Goal: Check status: Check status

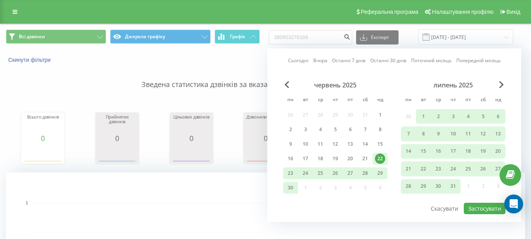
click at [305, 59] on link "Сьогодні" at bounding box center [298, 60] width 20 height 7
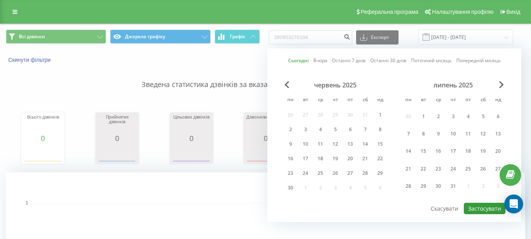
click at [476, 209] on button "Застосувати" at bounding box center [485, 207] width 42 height 11
type input "[DATE] - [DATE]"
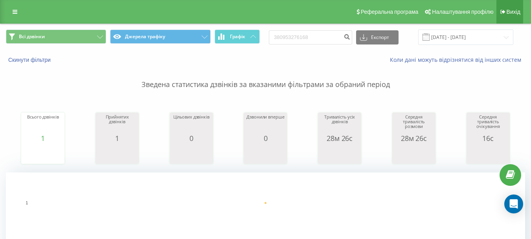
click at [501, 17] on link "Вихід" at bounding box center [509, 12] width 27 height 24
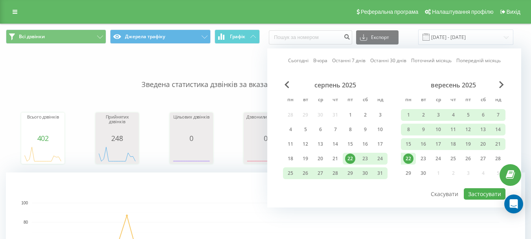
click at [305, 61] on link "Сьогодні" at bounding box center [298, 60] width 20 height 7
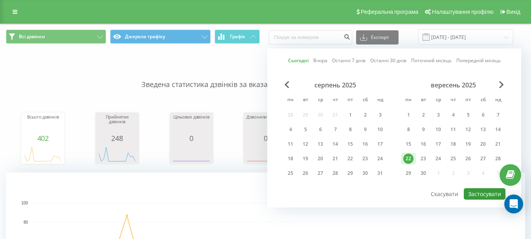
click at [474, 191] on button "Застосувати" at bounding box center [485, 193] width 42 height 11
type input "[DATE] - [DATE]"
